Goal: Information Seeking & Learning: Find specific fact

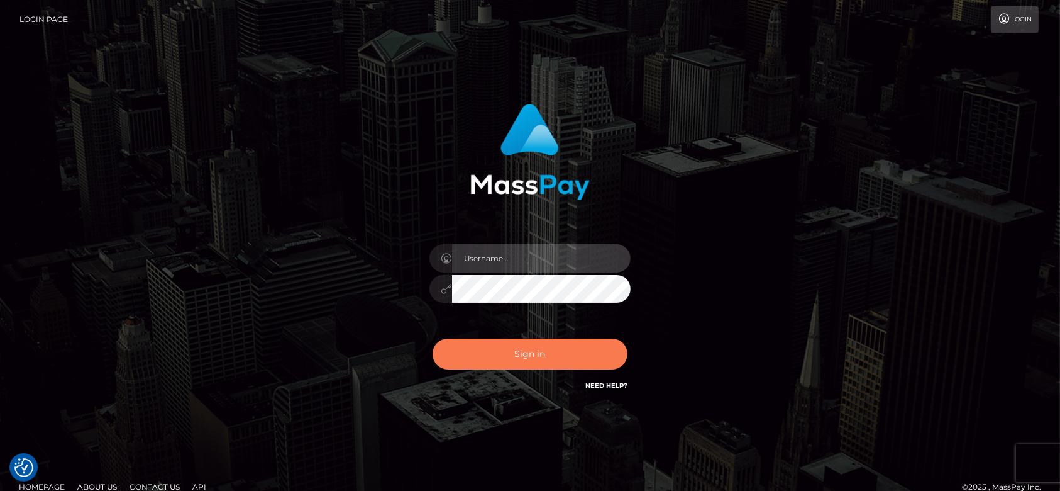
type input "fr.es"
click at [484, 362] on button "Sign in" at bounding box center [530, 353] width 195 height 31
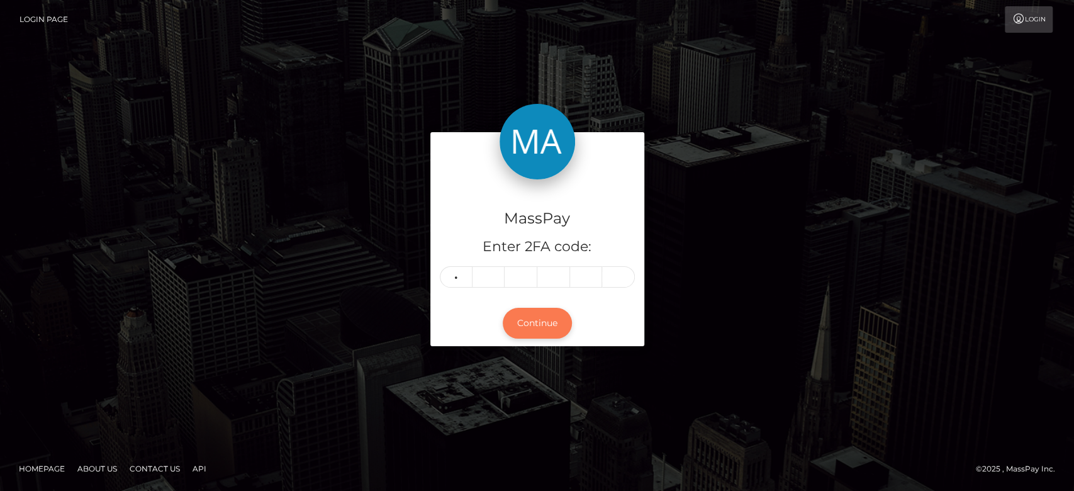
type input "3"
type input "5"
type input "8"
type input "7"
type input "6"
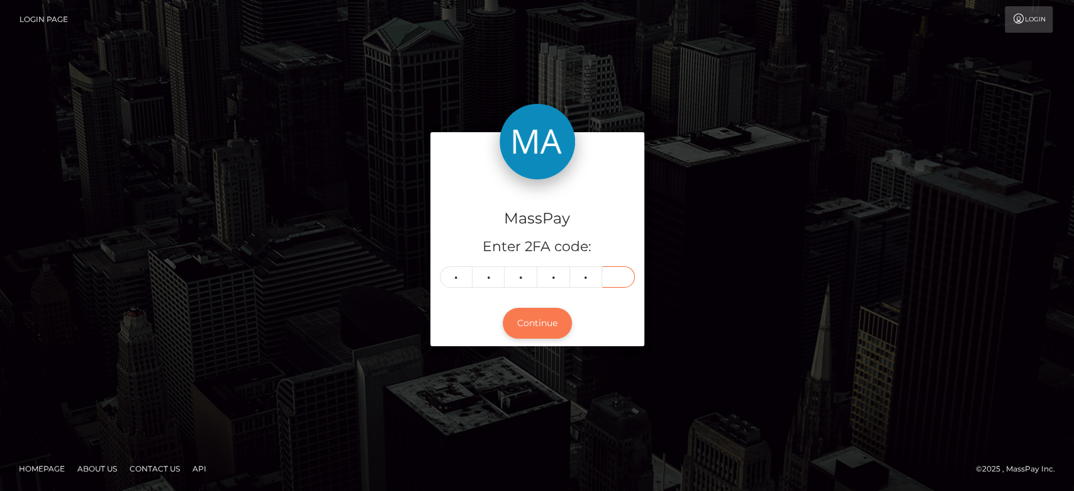
type input "4"
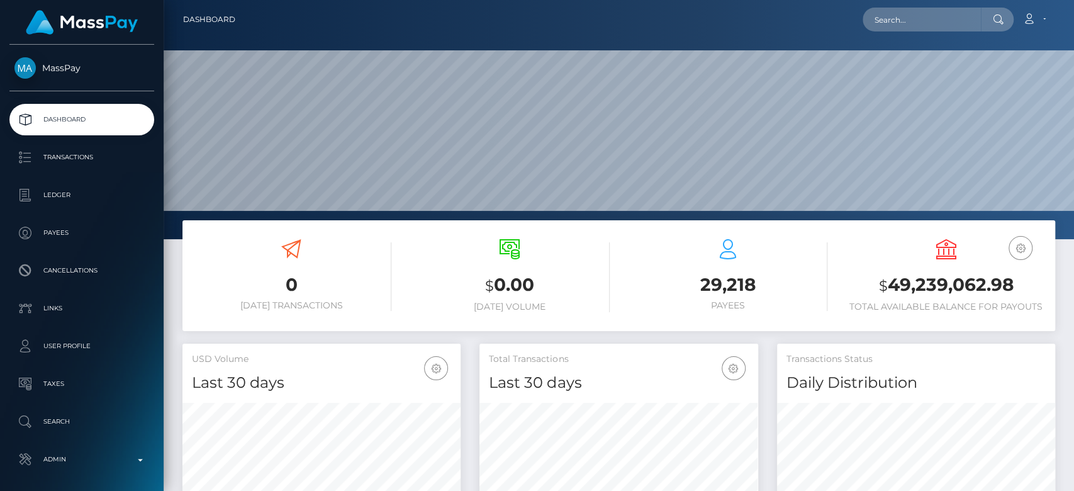
scroll to position [222, 278]
click at [901, 18] on input "text" at bounding box center [921, 20] width 118 height 24
paste input "[EMAIL_ADDRESS][DOMAIN_NAME]"
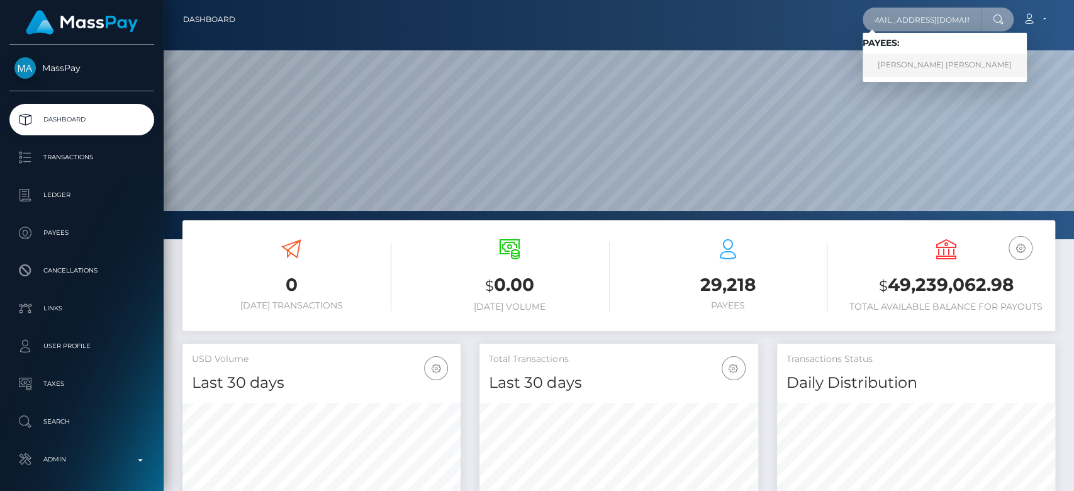
type input "[EMAIL_ADDRESS][DOMAIN_NAME]"
click at [888, 62] on link "VALENTINA ANDREA DELNEVO" at bounding box center [944, 64] width 164 height 23
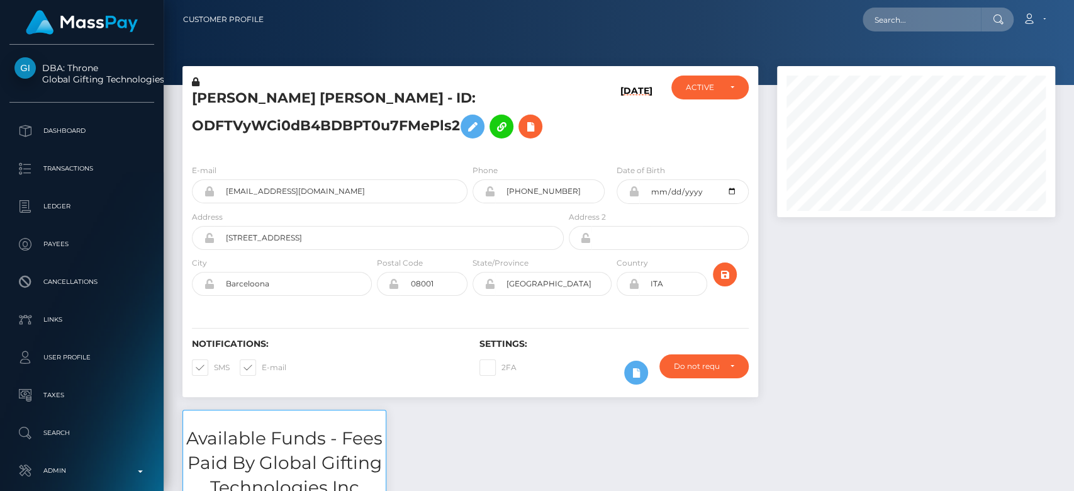
scroll to position [151, 278]
click at [925, 323] on div at bounding box center [915, 237] width 297 height 343
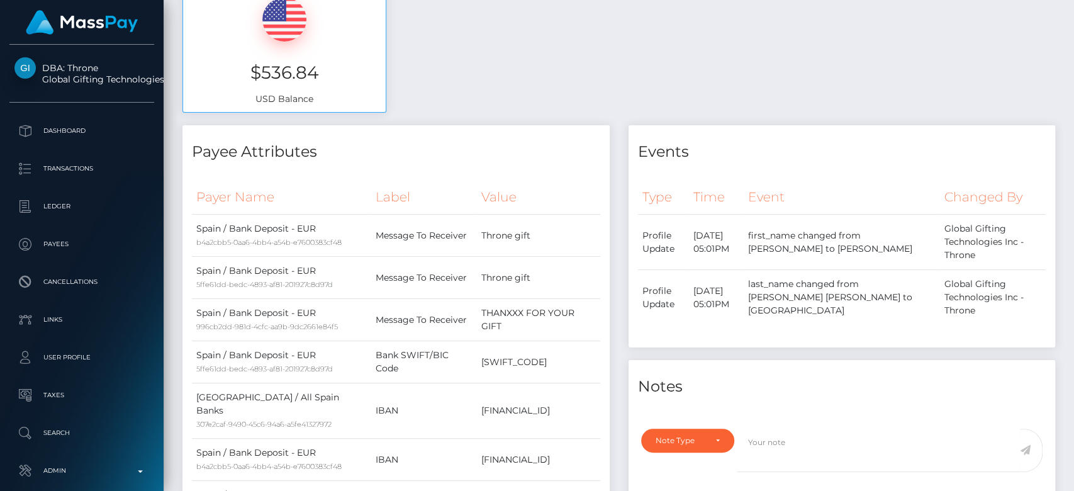
scroll to position [0, 0]
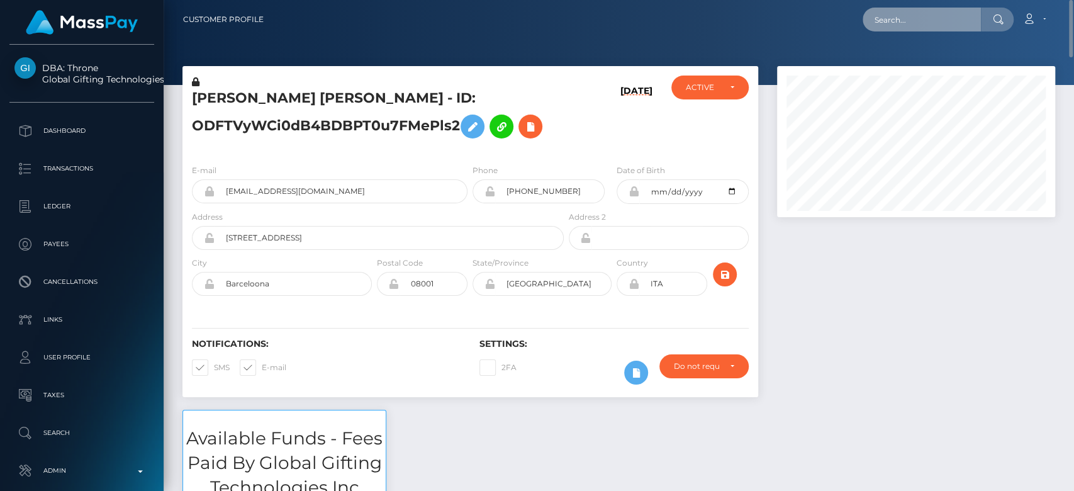
click at [976, 13] on input "text" at bounding box center [921, 20] width 118 height 24
paste input "[EMAIL_ADDRESS][DOMAIN_NAME]"
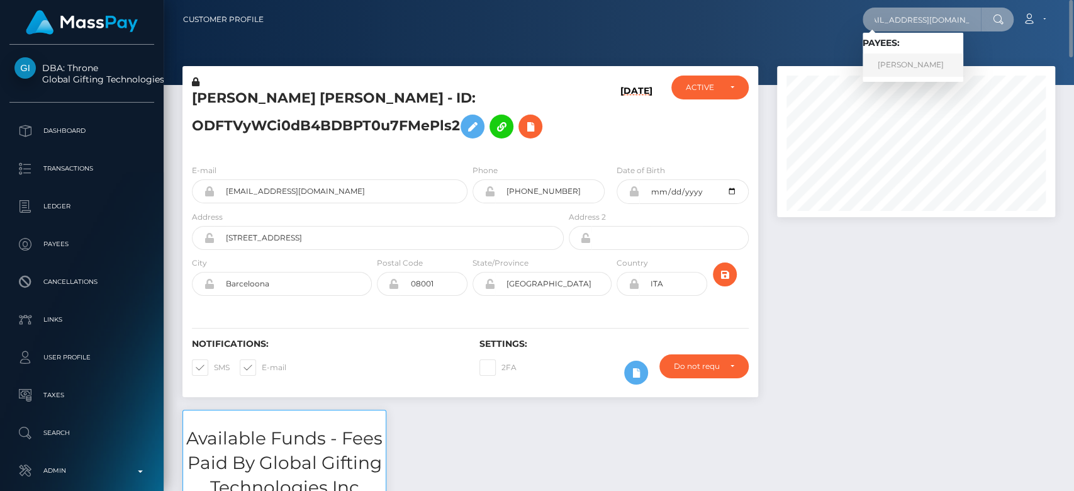
type input "[EMAIL_ADDRESS][DOMAIN_NAME]"
click at [921, 56] on link "Angela Pritschow" at bounding box center [912, 64] width 101 height 23
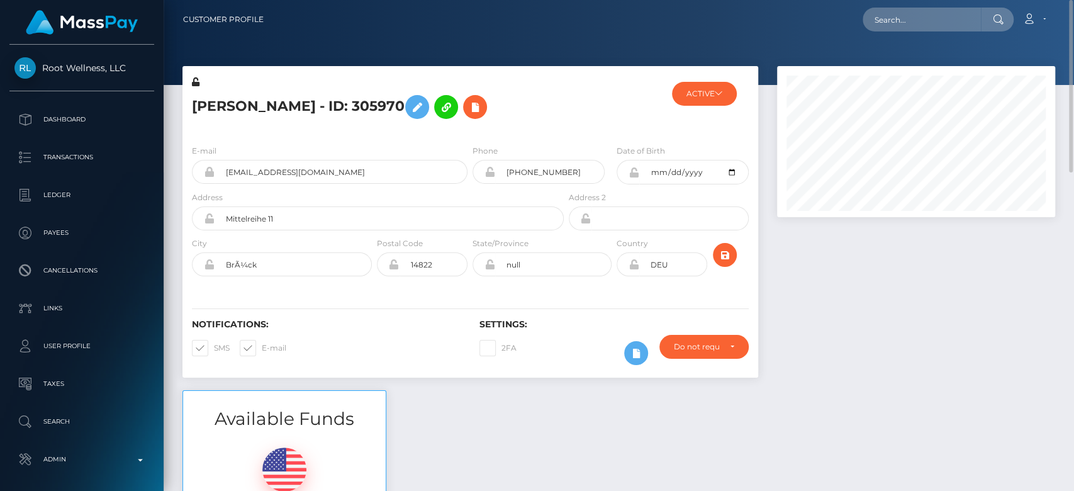
click at [964, 372] on div at bounding box center [915, 228] width 297 height 324
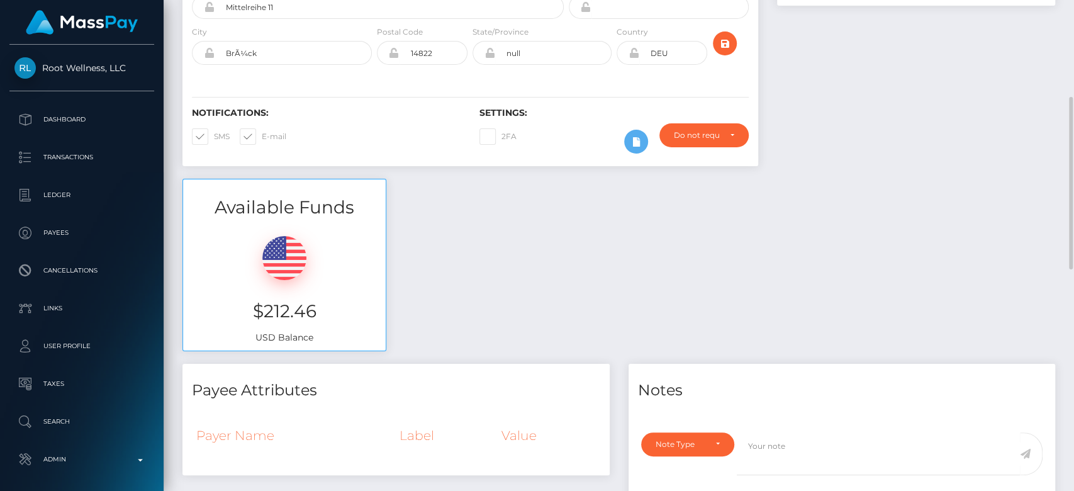
scroll to position [236, 0]
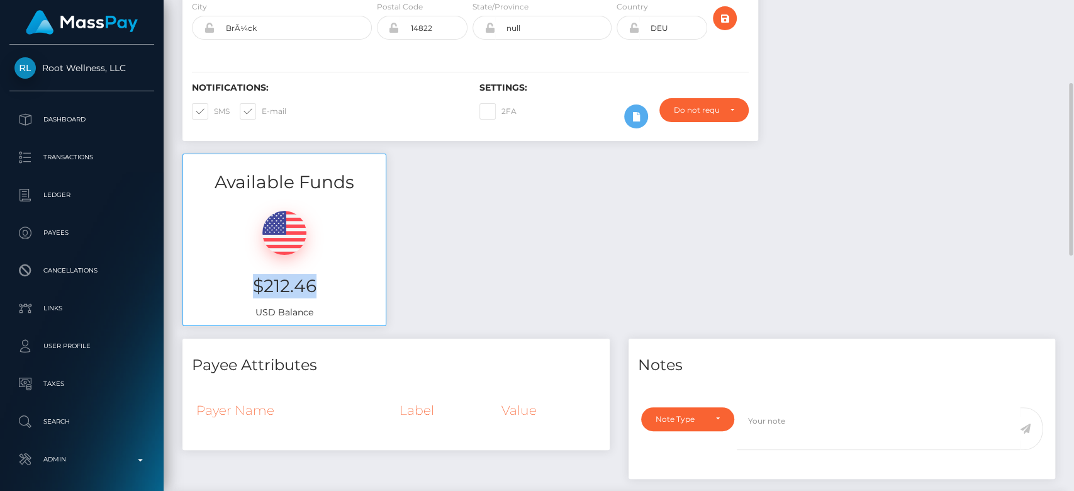
drag, startPoint x: 328, startPoint y: 275, endPoint x: 233, endPoint y: 285, distance: 95.5
click at [233, 285] on h3 "$212.46" at bounding box center [284, 286] width 184 height 25
copy h3 "$212.46"
